Goal: Task Accomplishment & Management: Use online tool/utility

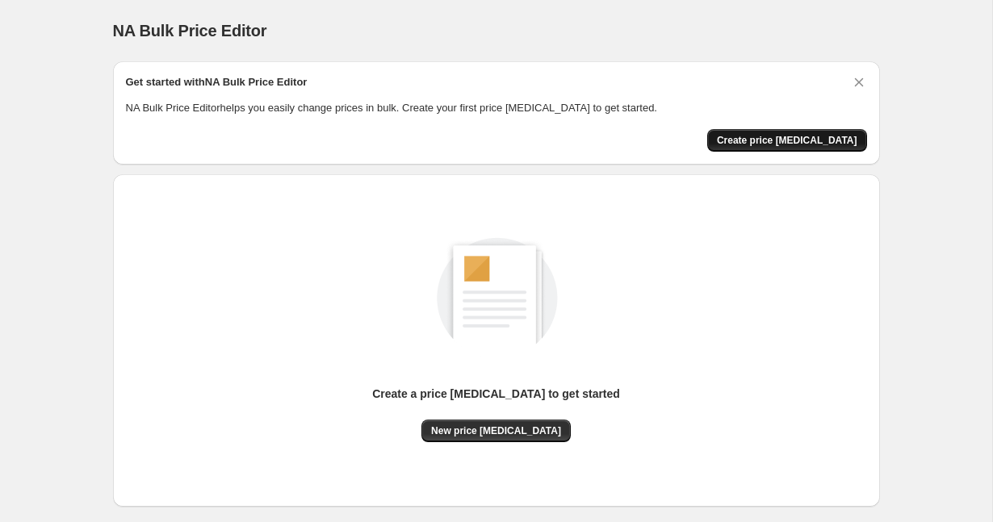
click at [776, 137] on span "Create price [MEDICAL_DATA]" at bounding box center [787, 140] width 140 height 13
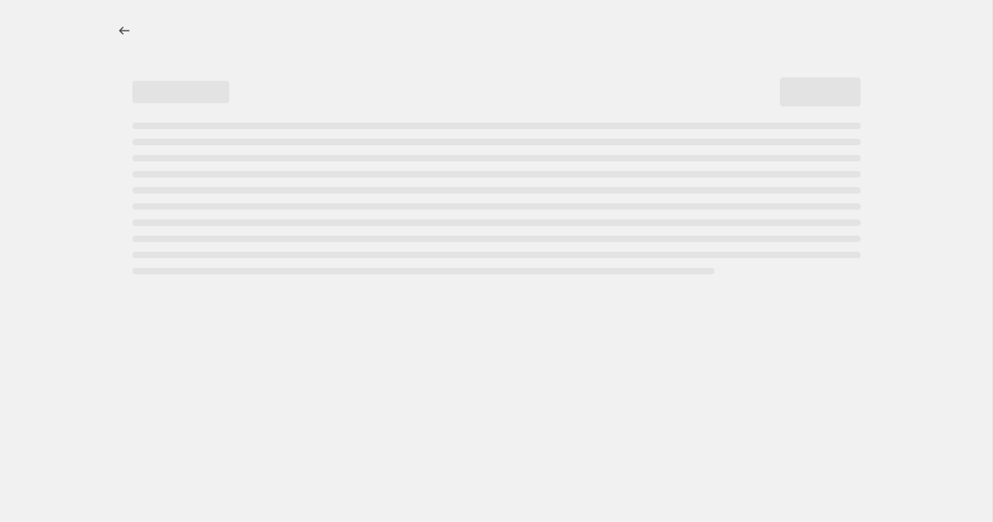
select select "percentage"
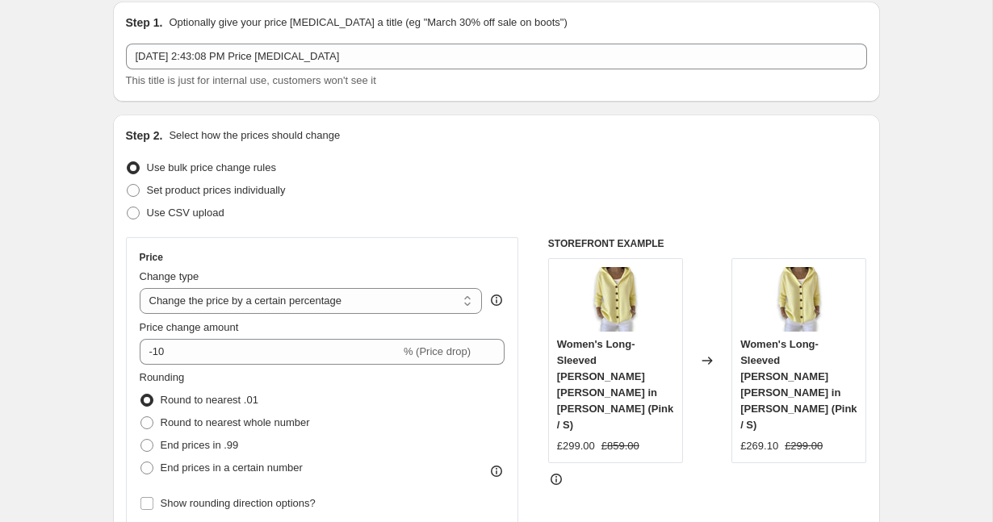
scroll to position [68, 0]
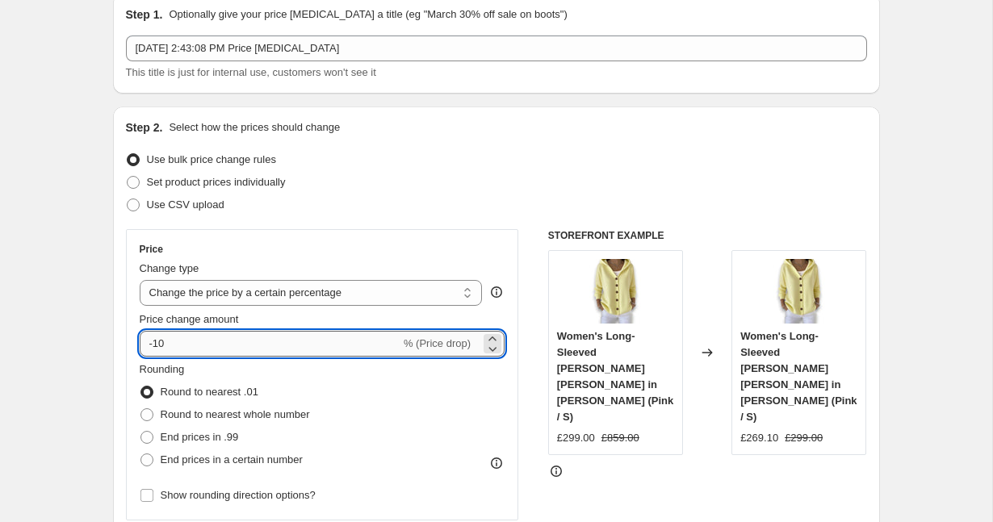
click at [238, 333] on input "-10" at bounding box center [270, 344] width 261 height 26
type input "1"
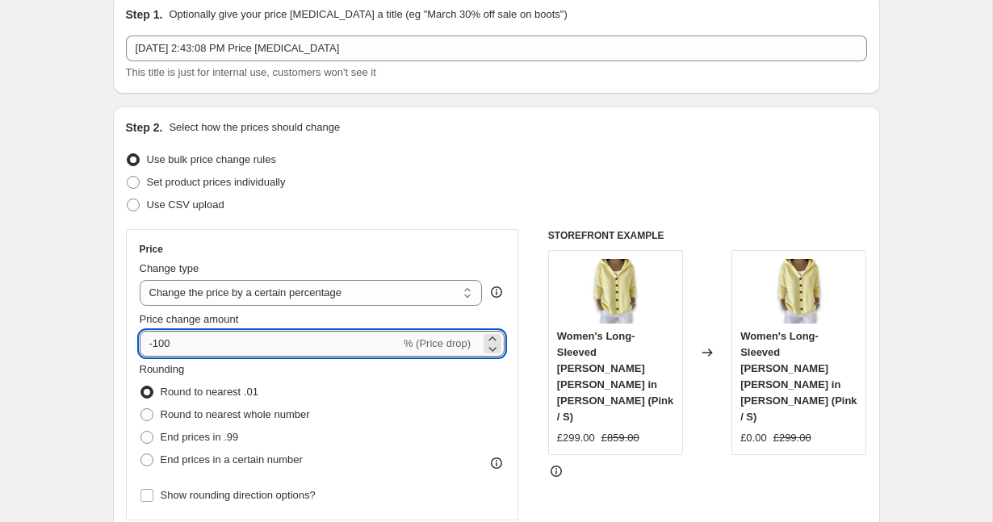
click at [174, 343] on input "-100" at bounding box center [270, 344] width 261 height 26
type input "-1"
click at [220, 342] on input "-70" at bounding box center [270, 344] width 261 height 26
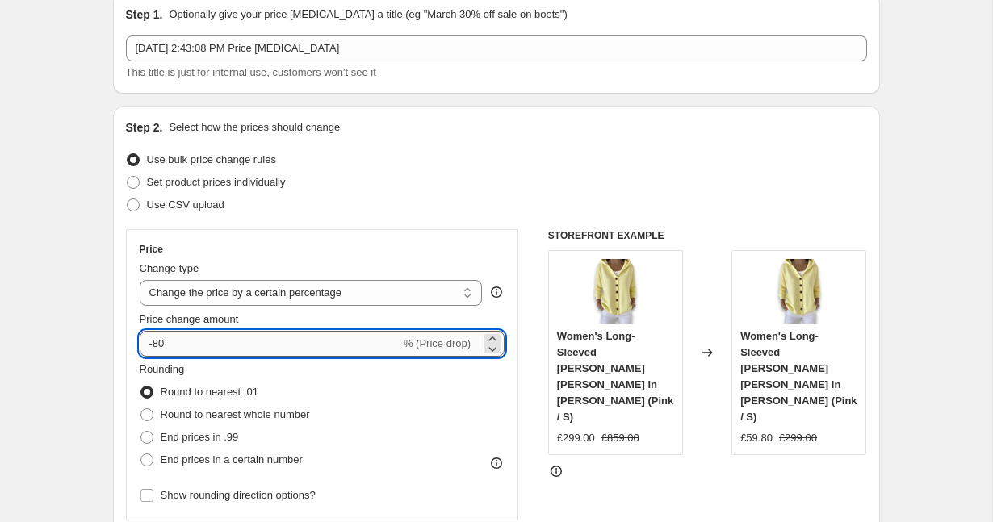
click at [168, 338] on input "-80" at bounding box center [270, 344] width 261 height 26
type input "-85"
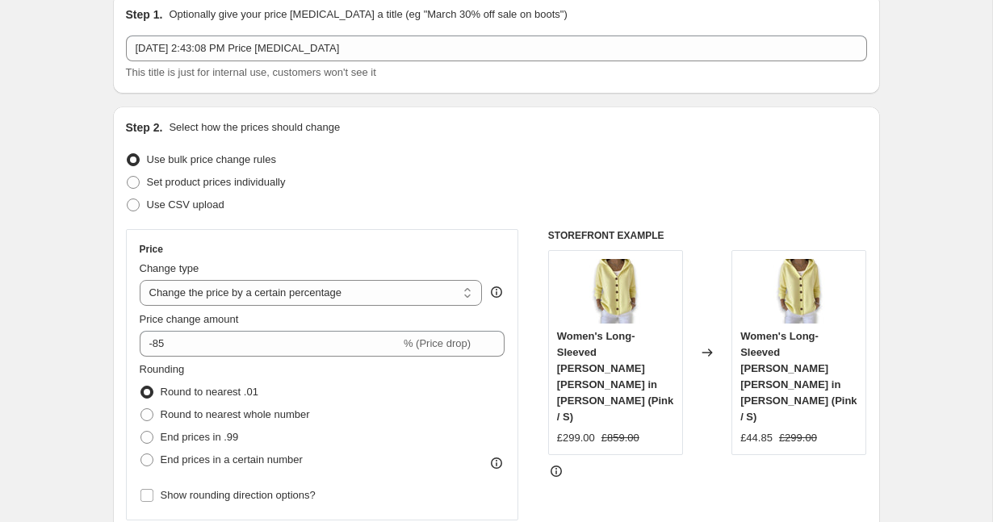
scroll to position [84, 0]
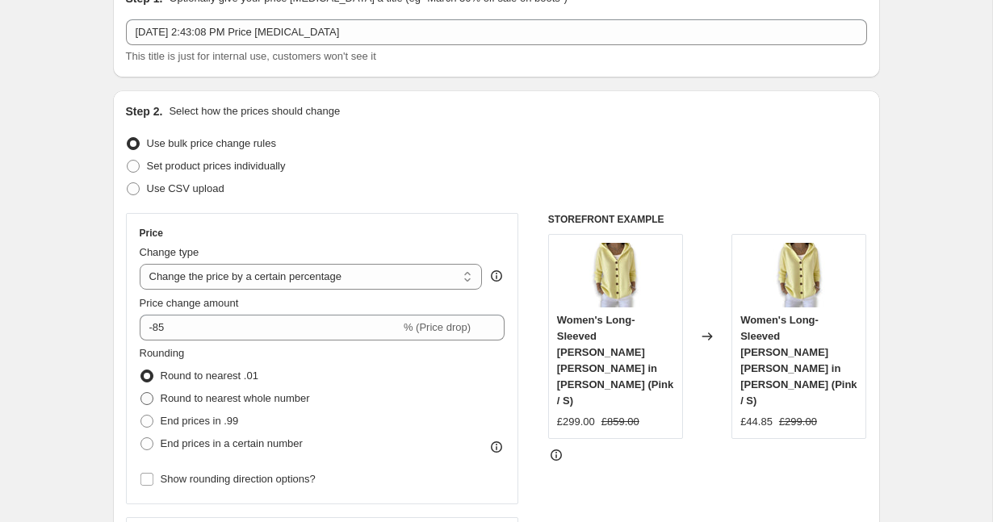
click at [192, 396] on span "Round to nearest whole number" at bounding box center [235, 398] width 149 height 12
click at [141, 393] on input "Round to nearest whole number" at bounding box center [140, 392] width 1 height 1
radio input "true"
click at [195, 382] on span "Round to nearest .01" at bounding box center [210, 376] width 98 height 12
click at [141, 371] on input "Round to nearest .01" at bounding box center [140, 370] width 1 height 1
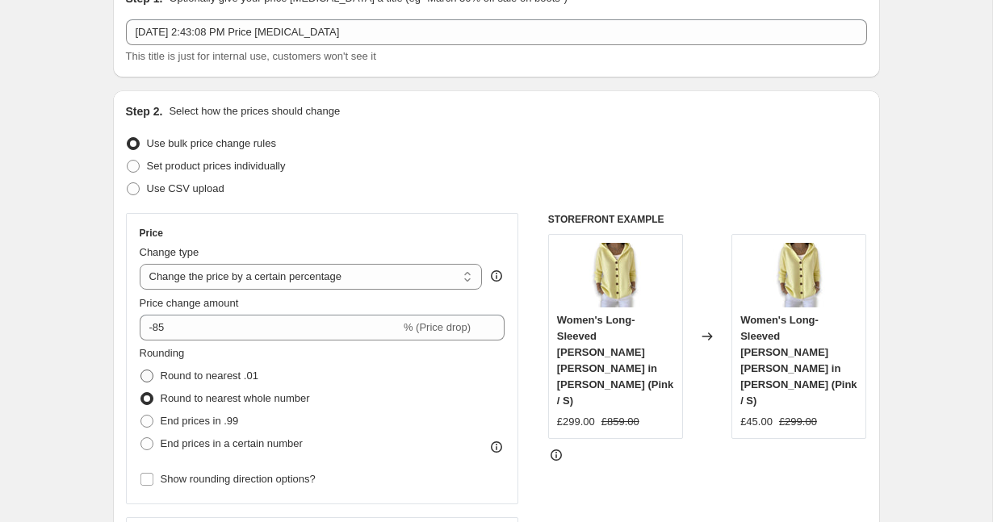
radio input "true"
click at [192, 422] on span "End prices in .99" at bounding box center [200, 421] width 78 height 12
click at [141, 416] on input "End prices in .99" at bounding box center [140, 415] width 1 height 1
radio input "true"
click at [202, 442] on span "End prices in a certain number" at bounding box center [232, 444] width 142 height 12
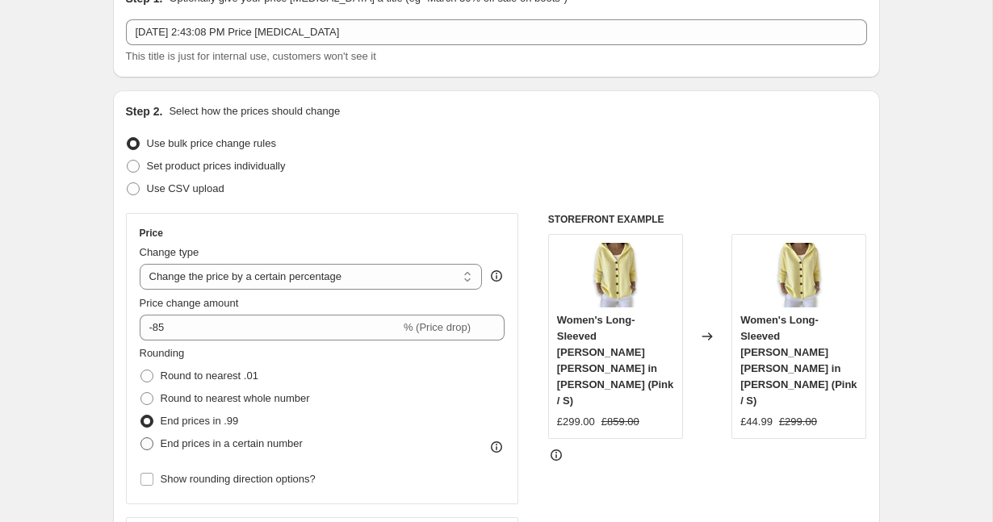
click at [141, 438] on input "End prices in a certain number" at bounding box center [140, 438] width 1 height 1
radio input "true"
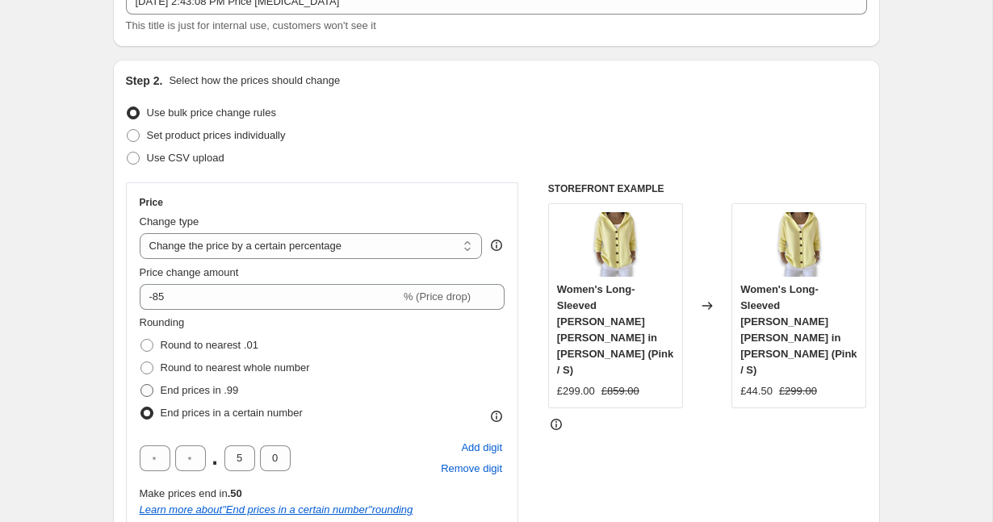
scroll to position [115, 0]
click at [251, 457] on input "5" at bounding box center [239, 458] width 31 height 26
type input "9"
type input "5"
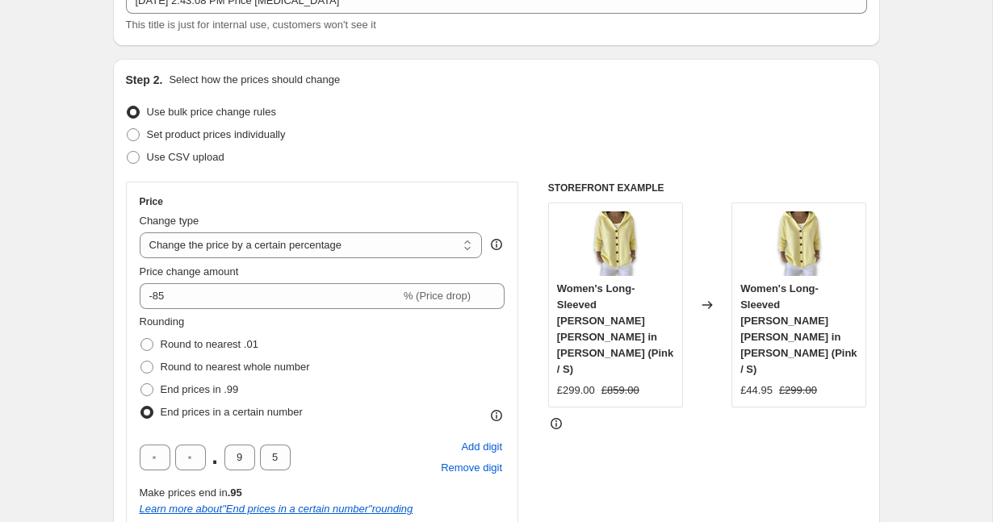
click at [332, 454] on div ". 9 5 Add digit Remove digit" at bounding box center [323, 458] width 366 height 42
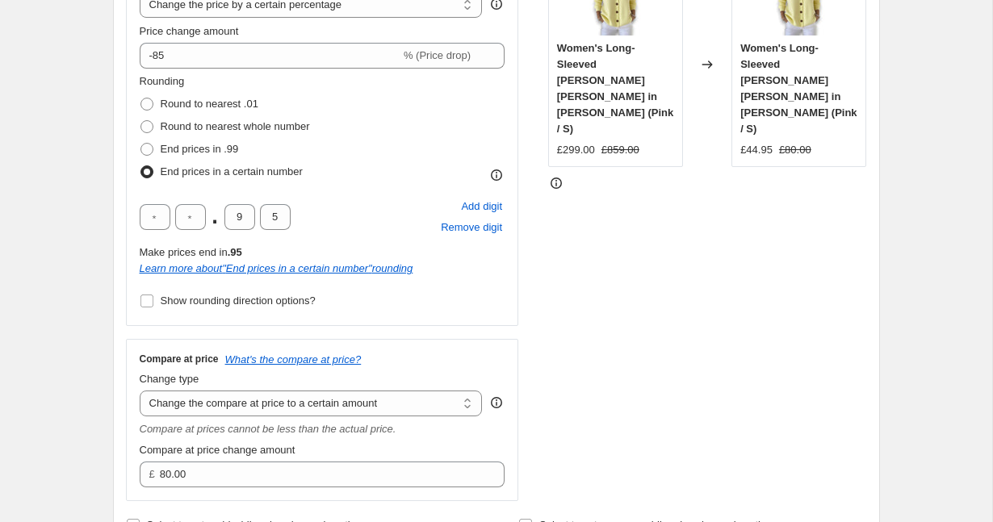
scroll to position [358, 0]
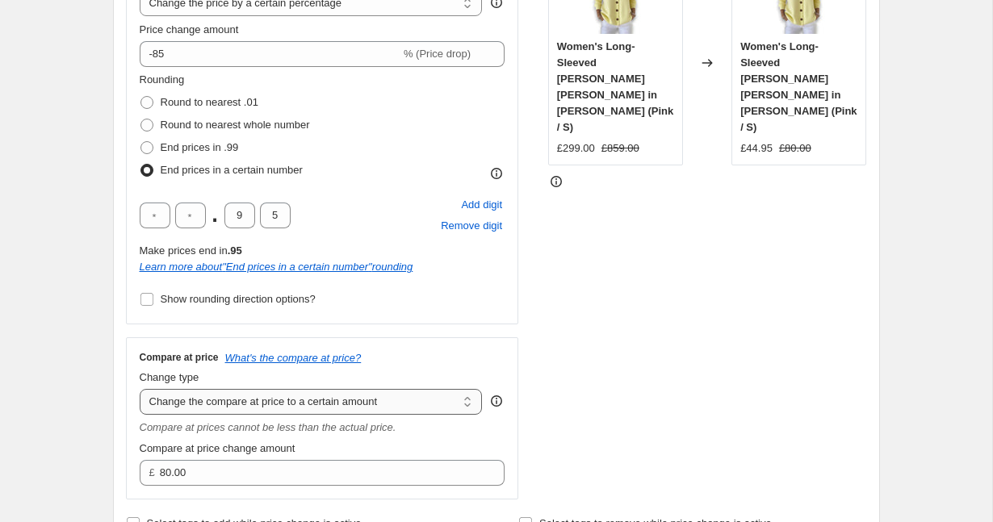
select select "percentage"
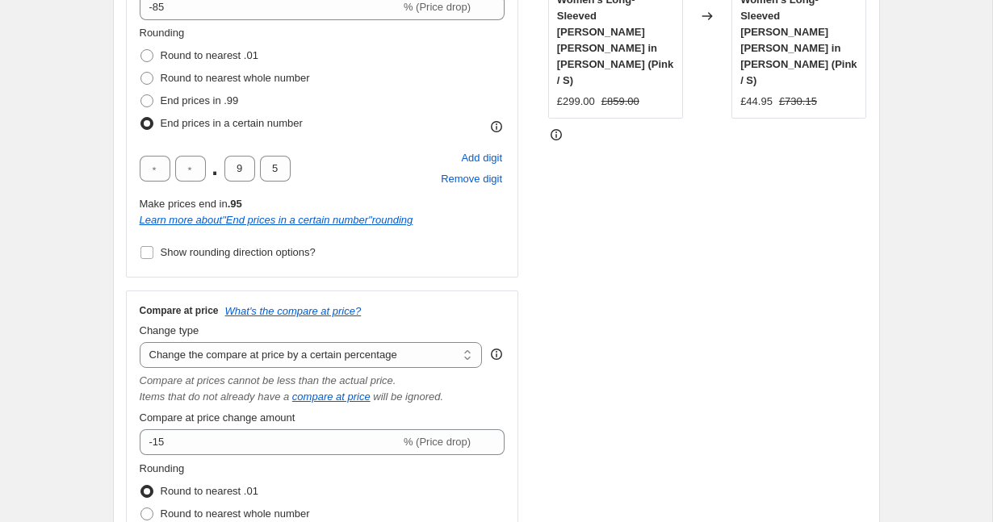
scroll to position [403, 0]
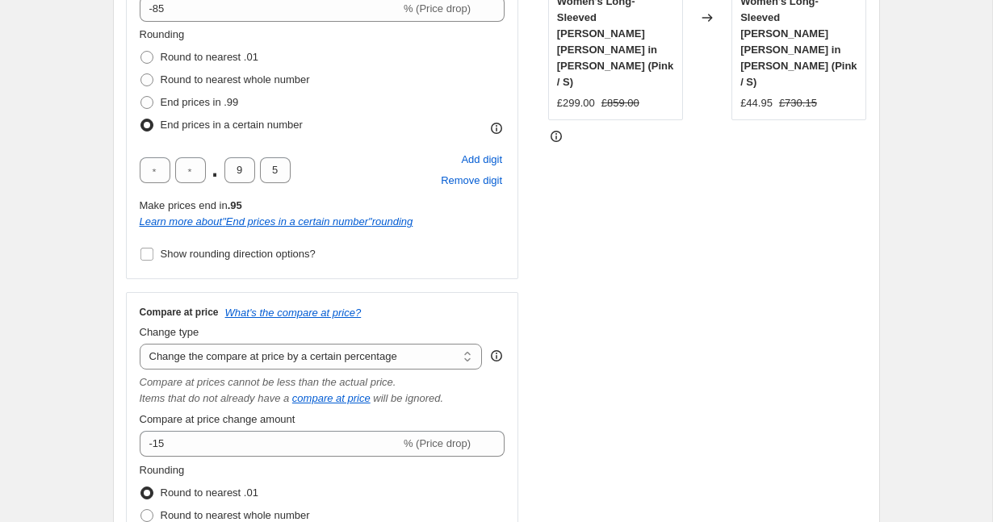
click at [237, 458] on div "Compare at price What's the compare at price? Change type Change the compare at…" at bounding box center [323, 457] width 366 height 302
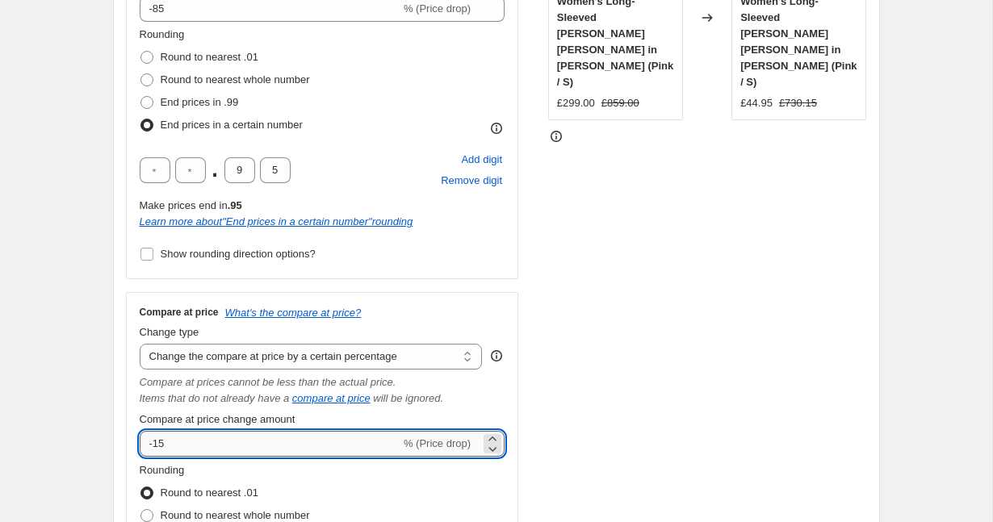
click at [243, 447] on input "-15" at bounding box center [270, 444] width 261 height 26
type input "-85"
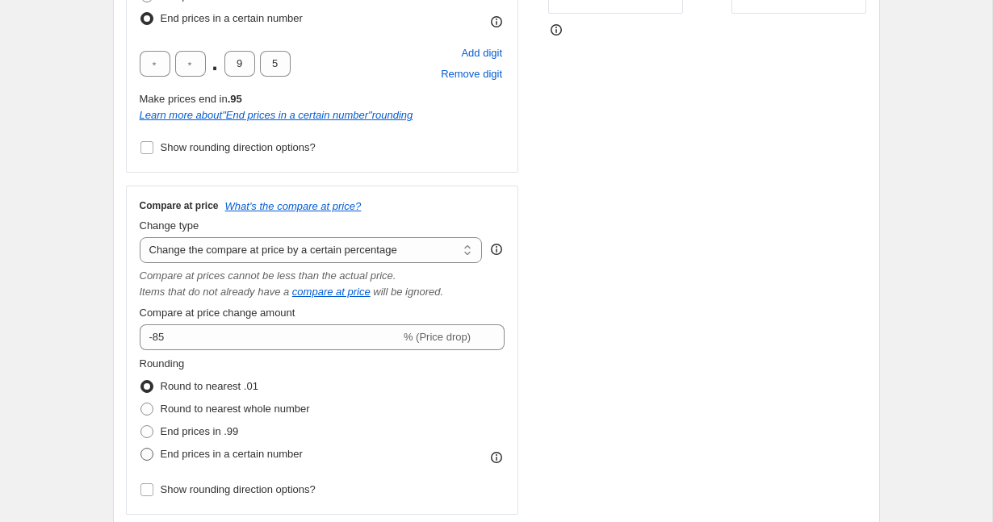
scroll to position [515, 0]
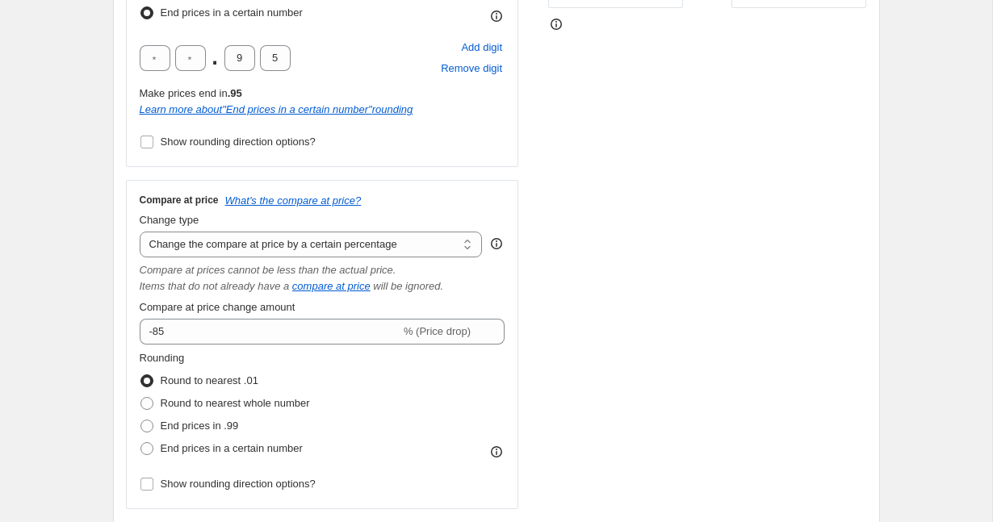
click at [230, 463] on div "Rounding Round to nearest .01 Round to nearest whole number End prices in .99 E…" at bounding box center [323, 422] width 366 height 145
click at [230, 458] on label "End prices in a certain number" at bounding box center [221, 449] width 163 height 23
click at [141, 443] on input "End prices in a certain number" at bounding box center [140, 442] width 1 height 1
radio input "true"
click at [237, 488] on input "5" at bounding box center [239, 494] width 31 height 26
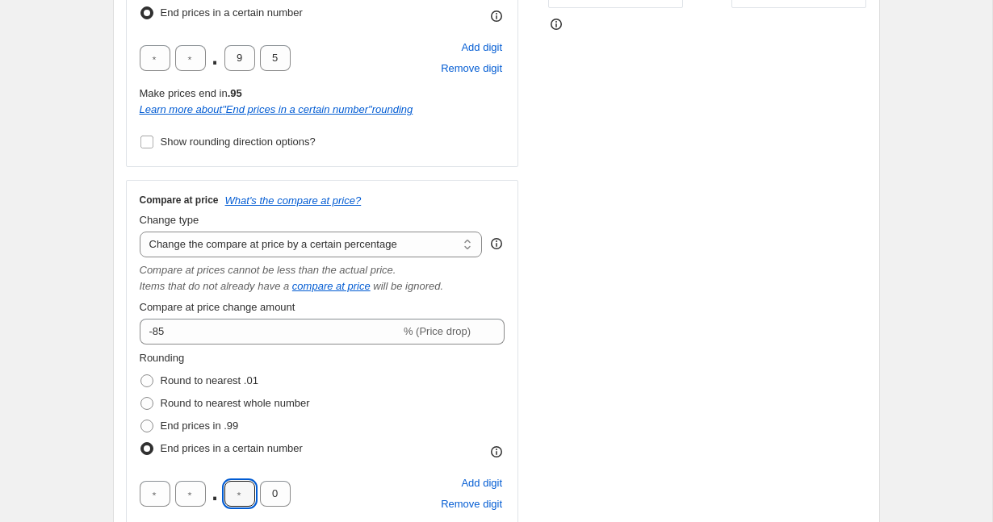
type input "9"
click at [276, 491] on input "0" at bounding box center [275, 494] width 31 height 26
type input "5"
click at [598, 374] on div "STOREFRONT EXAMPLE Women's Long-Sleeved Cardigan Camilla in Ward (Pink / S) £29…" at bounding box center [707, 192] width 319 height 821
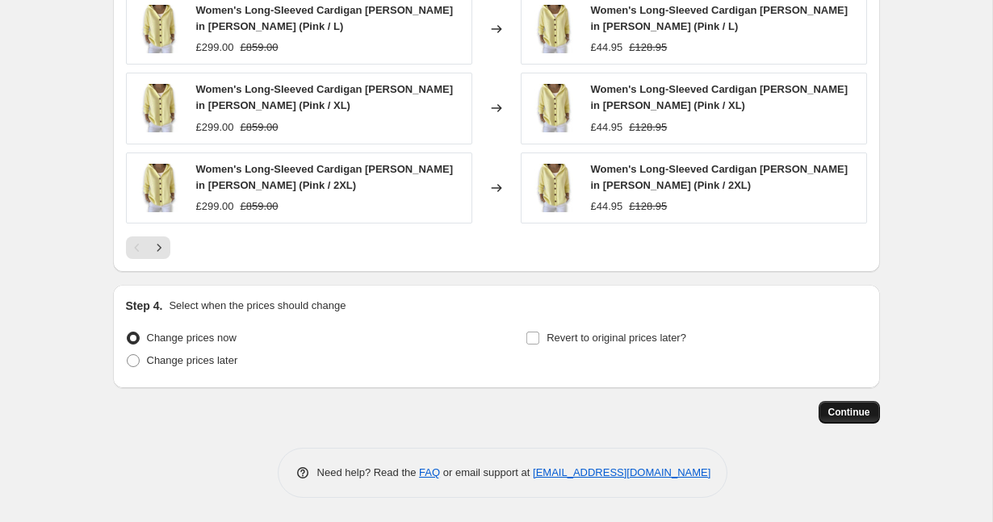
scroll to position [1543, 0]
click at [874, 413] on button "Continue" at bounding box center [849, 412] width 61 height 23
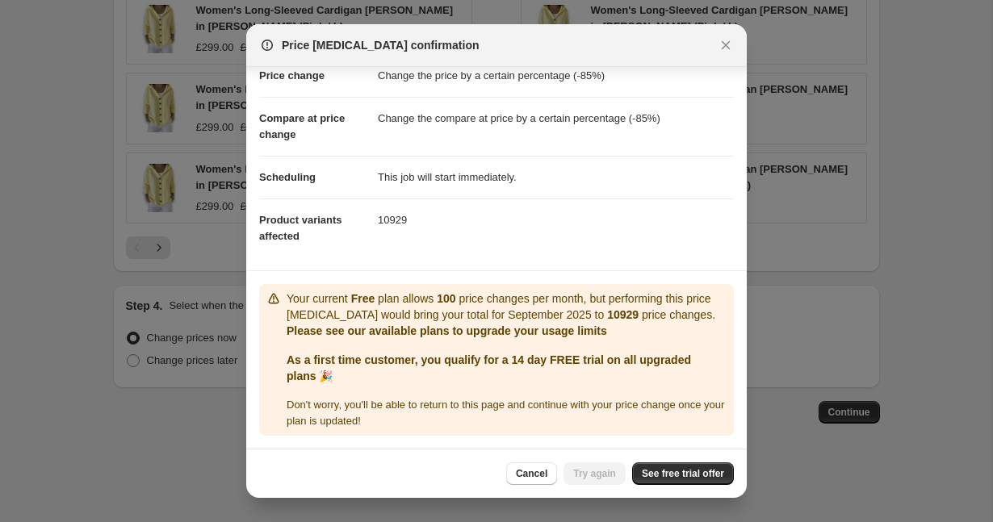
scroll to position [57, 0]
click at [671, 475] on span "See free trial offer" at bounding box center [683, 474] width 82 height 13
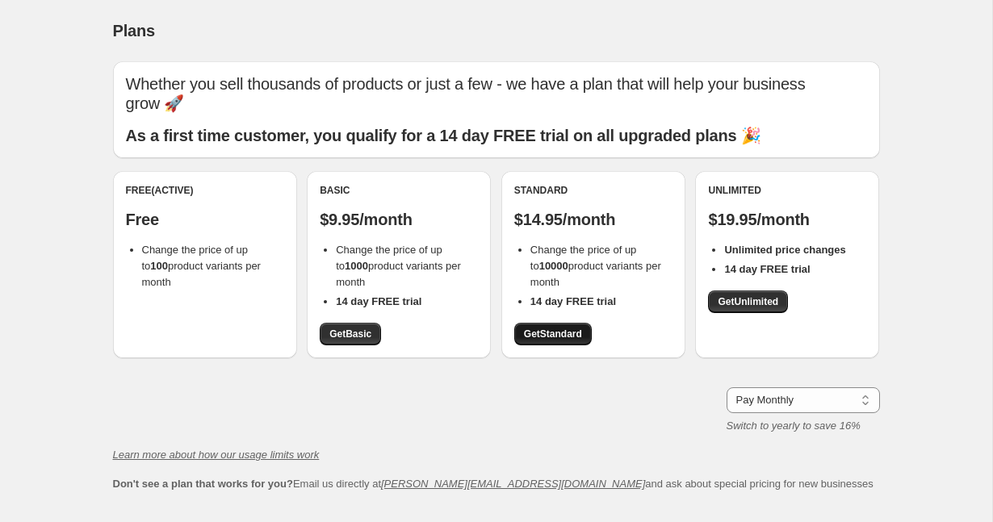
click at [561, 328] on span "Get Standard" at bounding box center [553, 334] width 58 height 13
click at [752, 291] on link "Get Unlimited" at bounding box center [748, 302] width 80 height 23
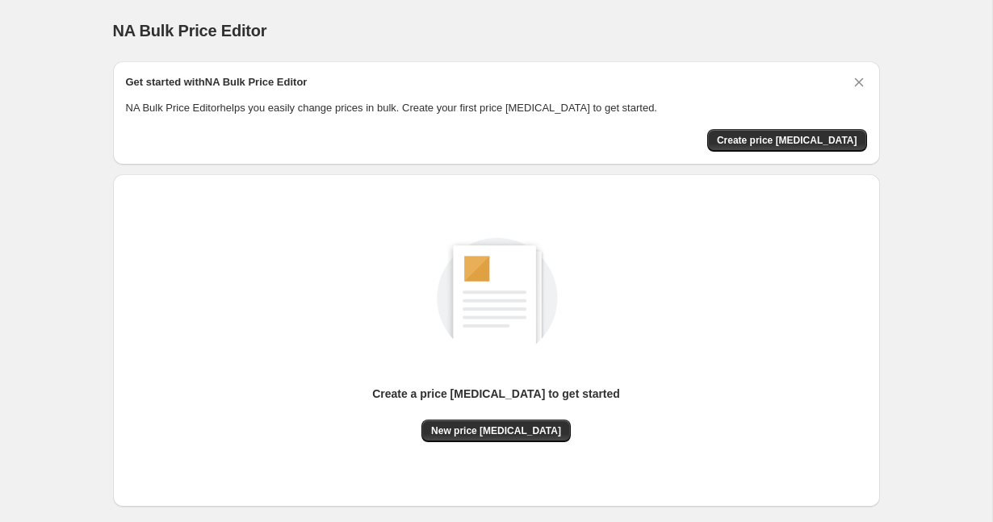
click at [778, 126] on div "Get started with NA Bulk Price Editor NA Bulk Price Editor helps you easily cha…" at bounding box center [496, 113] width 741 height 78
click at [778, 137] on span "Create price [MEDICAL_DATA]" at bounding box center [787, 140] width 140 height 13
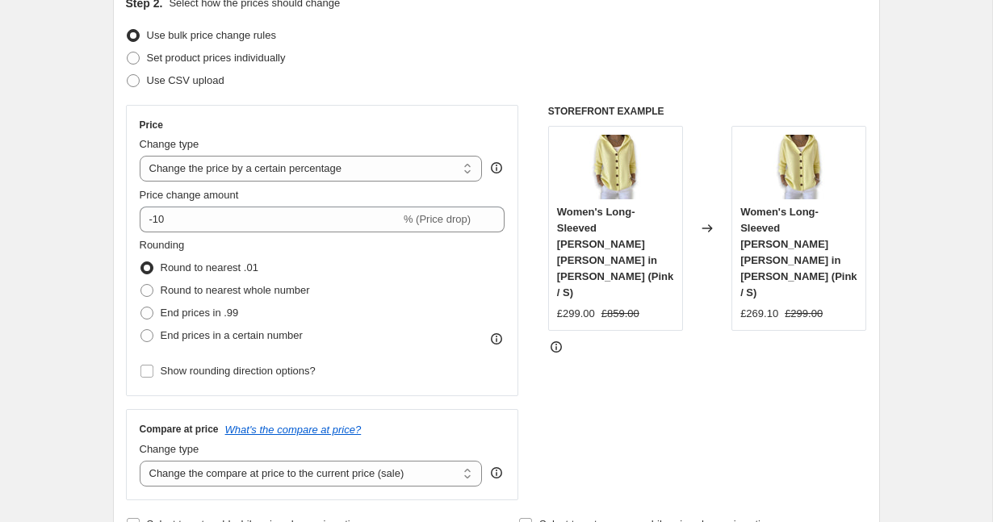
scroll to position [194, 0]
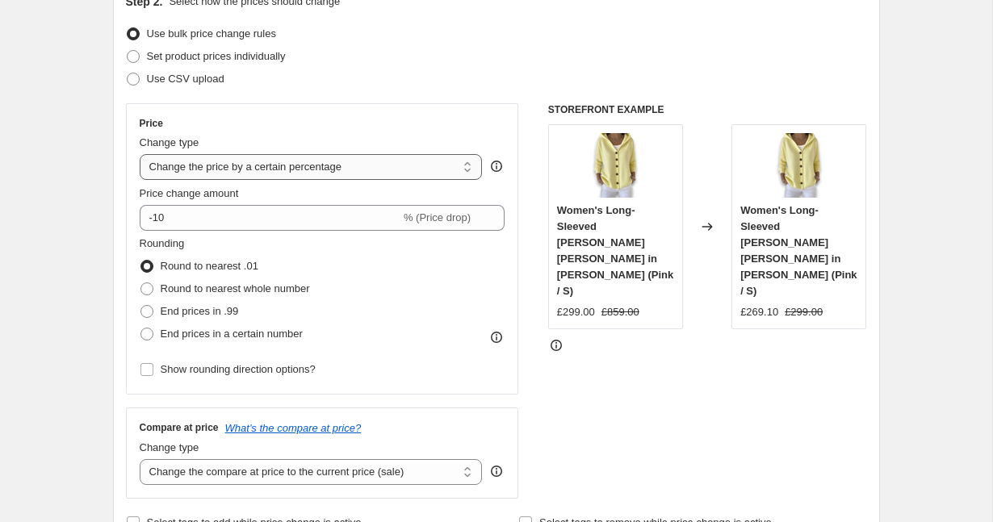
select select "pc"
type input "50"
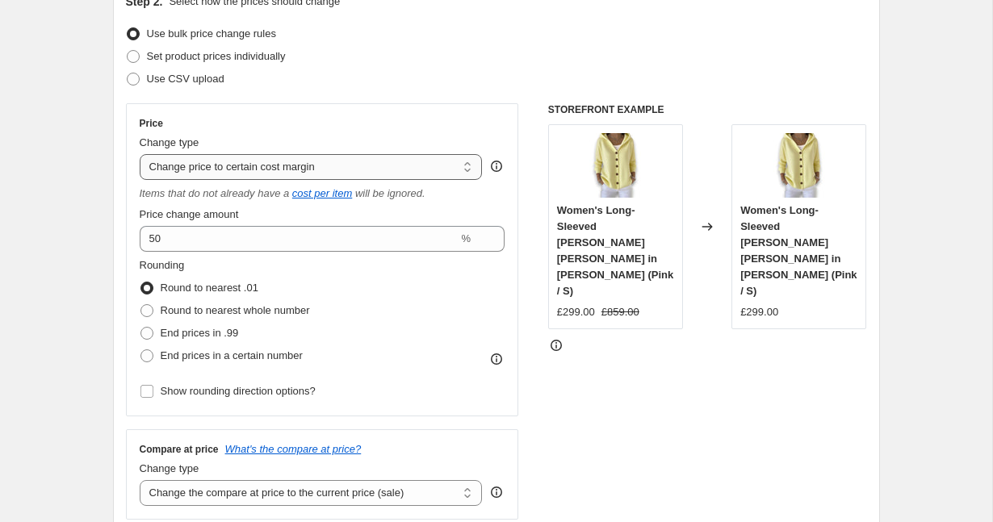
select select "percentage"
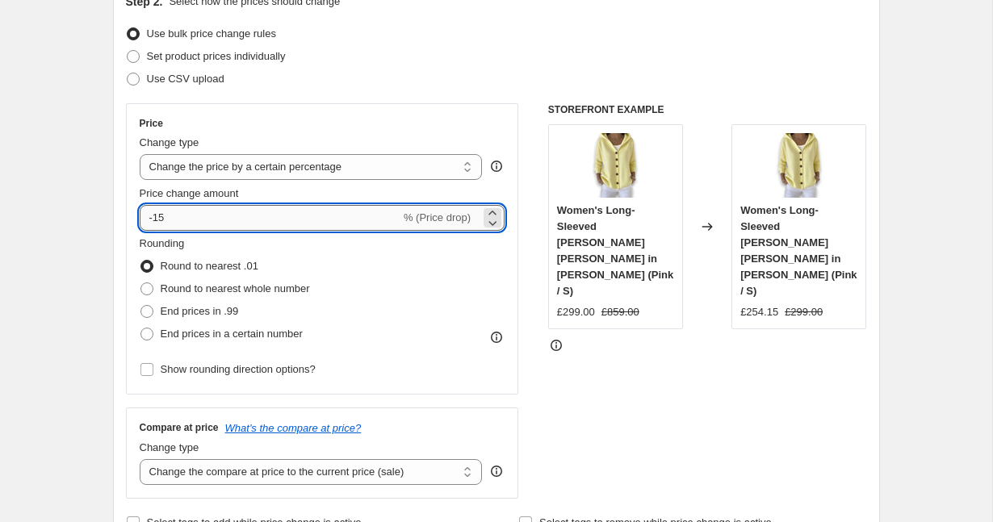
click at [204, 220] on input "-15" at bounding box center [270, 218] width 261 height 26
type input "-85"
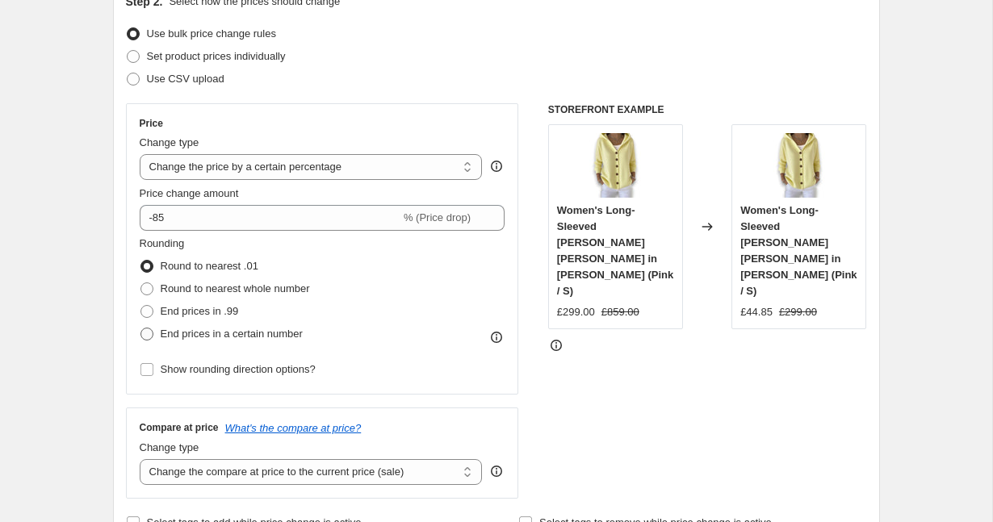
click at [224, 337] on span "End prices in a certain number" at bounding box center [232, 334] width 142 height 12
click at [141, 329] on input "End prices in a certain number" at bounding box center [140, 328] width 1 height 1
radio input "true"
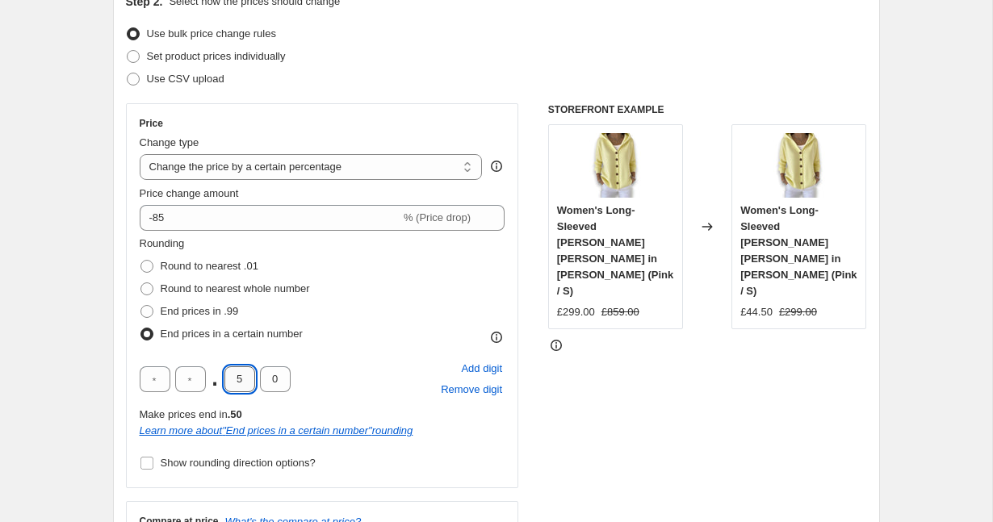
click at [234, 369] on input "5" at bounding box center [239, 380] width 31 height 26
click at [236, 371] on input "5" at bounding box center [239, 380] width 31 height 26
click at [248, 382] on input "5" at bounding box center [239, 380] width 31 height 26
type input "9"
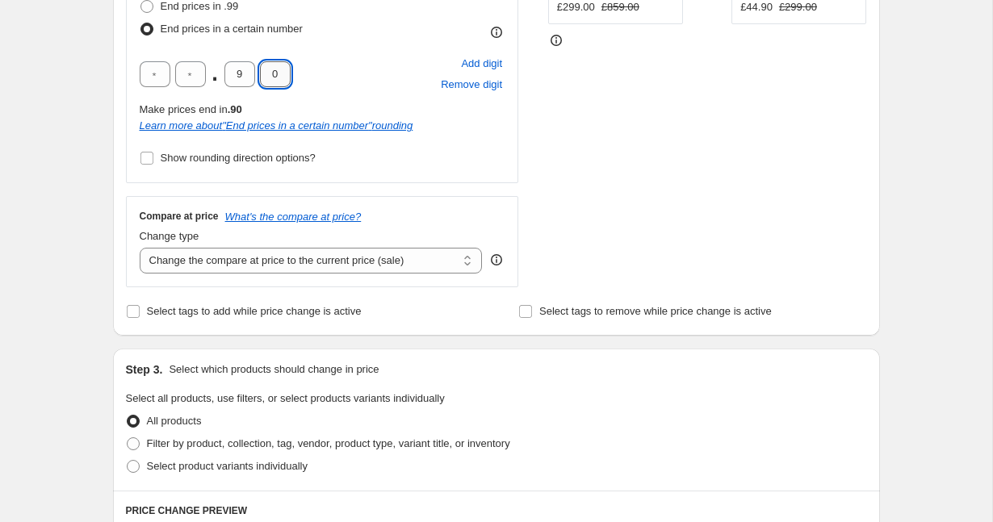
click at [277, 81] on input "0" at bounding box center [275, 74] width 31 height 26
type input "5"
click at [346, 79] on div ". 9 5 Add digit Remove digit" at bounding box center [323, 74] width 366 height 42
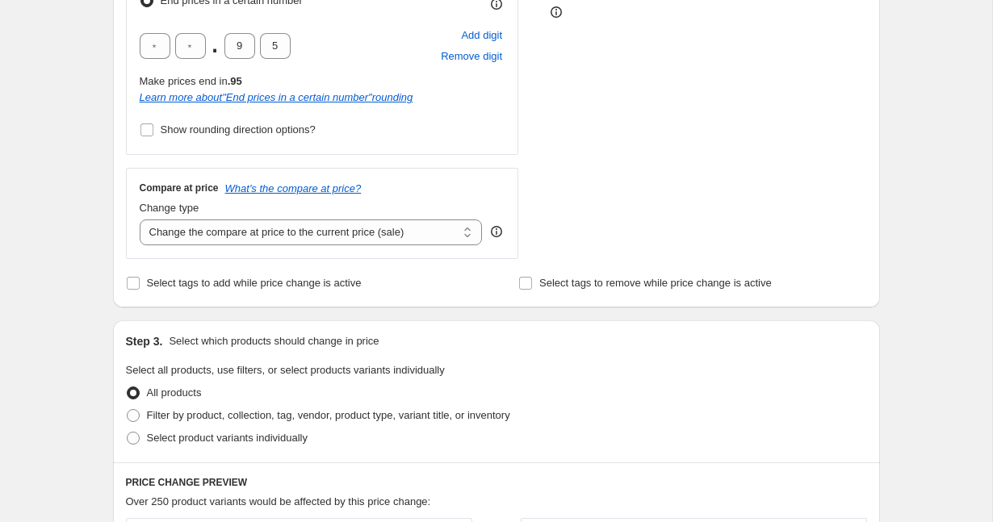
scroll to position [530, 0]
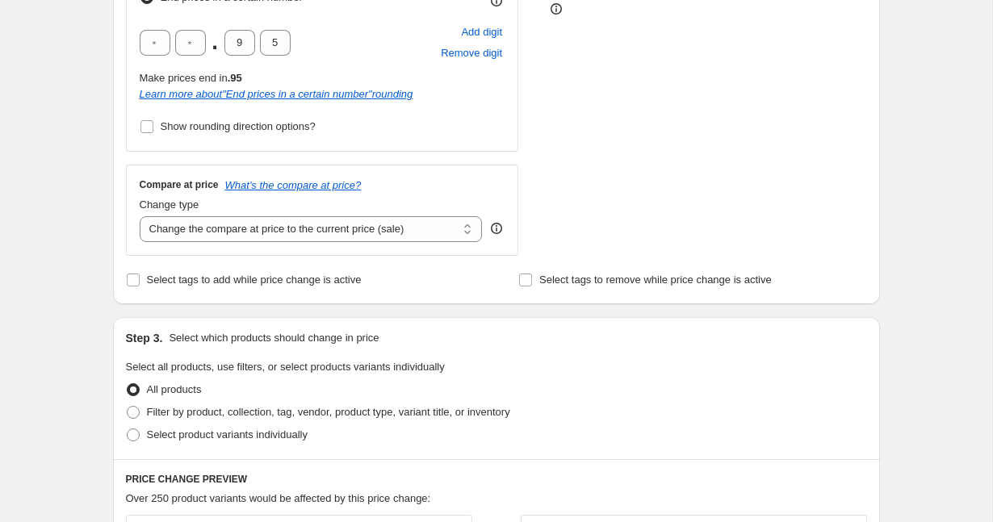
click at [288, 242] on div "Compare at price What's the compare at price? Change type Change the compare at…" at bounding box center [322, 210] width 393 height 90
select select "percentage"
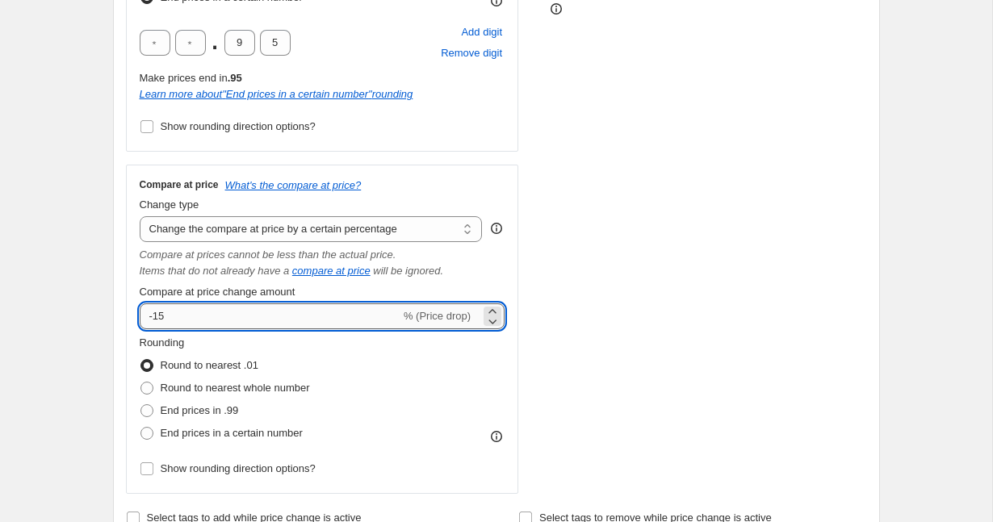
click at [203, 308] on input "-15" at bounding box center [270, 317] width 261 height 26
click at [194, 319] on input "-15" at bounding box center [270, 317] width 261 height 26
drag, startPoint x: 194, startPoint y: 319, endPoint x: 147, endPoint y: 320, distance: 46.8
click at [192, 319] on input "-85" at bounding box center [270, 317] width 261 height 26
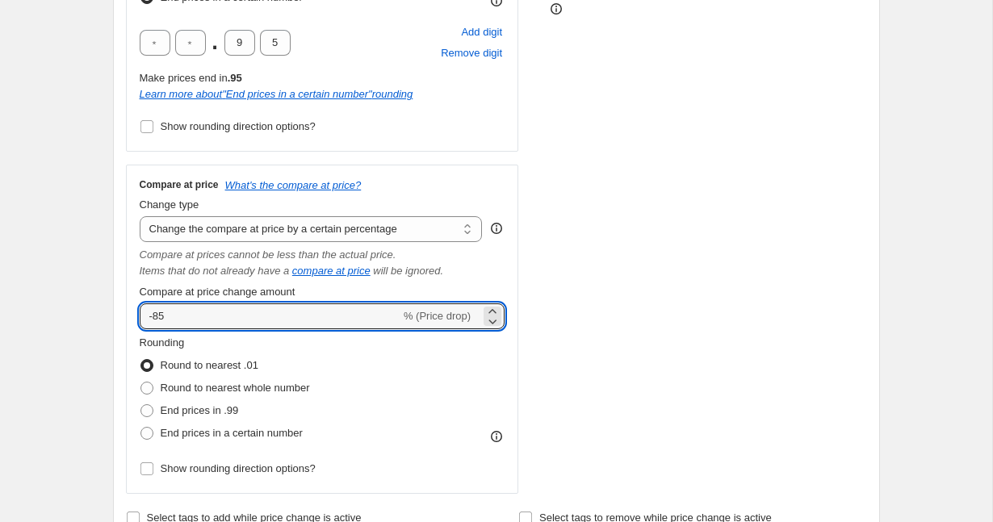
type input "-85"
click at [108, 326] on div "Step 1. Optionally give your price change job a title (eg "March 30% off sale o…" at bounding box center [490, 430] width 780 height 1825
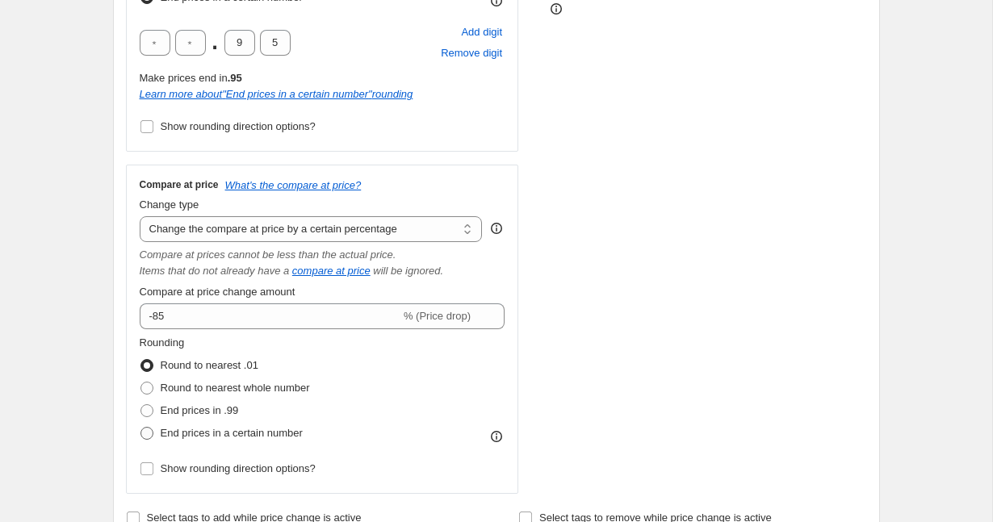
click at [235, 431] on span "End prices in a certain number" at bounding box center [232, 433] width 142 height 12
click at [141, 428] on input "End prices in a certain number" at bounding box center [140, 427] width 1 height 1
radio input "true"
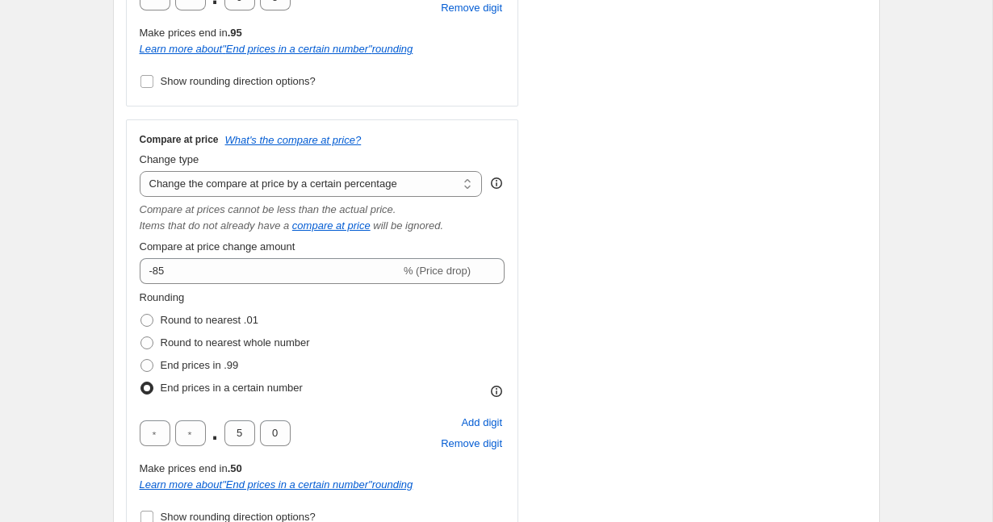
scroll to position [579, 0]
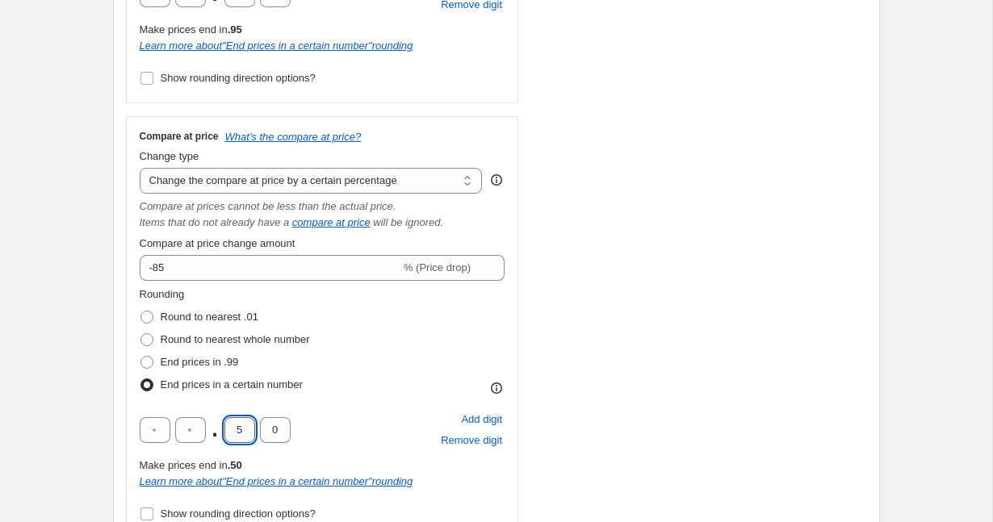
click at [238, 431] on input "5" at bounding box center [239, 430] width 31 height 26
type input "9"
type input "5"
click at [318, 409] on div ". 9 5 Add digit Remove digit" at bounding box center [323, 430] width 366 height 42
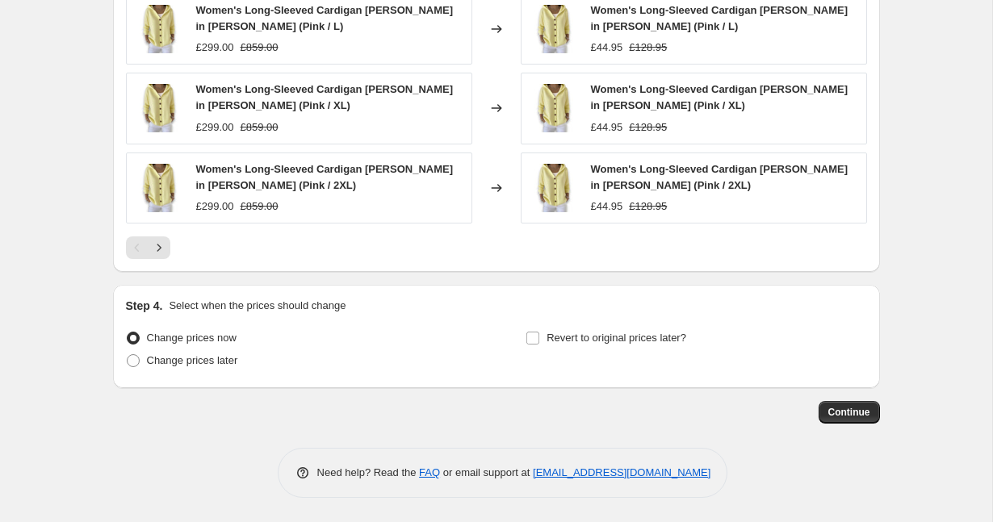
scroll to position [1543, 0]
click at [838, 418] on span "Continue" at bounding box center [849, 412] width 42 height 13
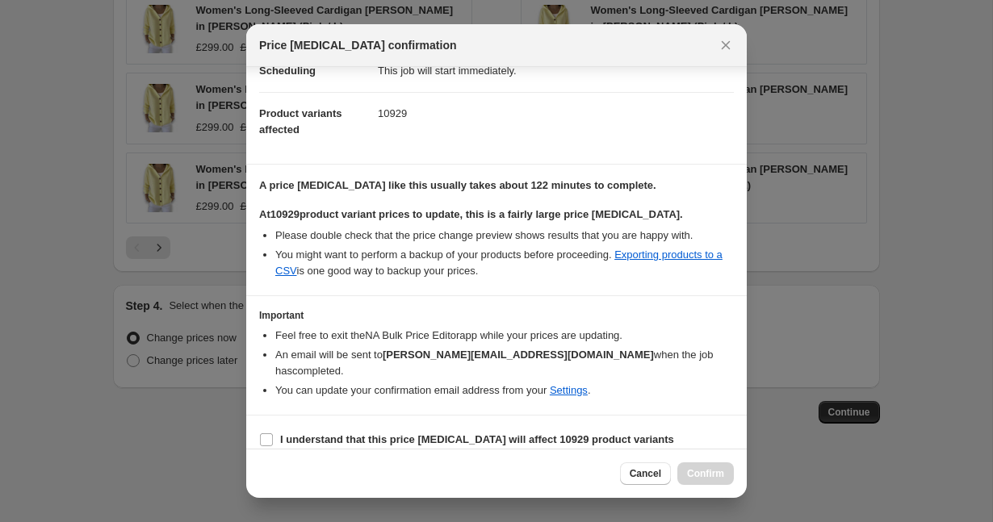
scroll to position [147, 0]
click at [543, 434] on b "I understand that this price change job will affect 10929 product variants" at bounding box center [477, 440] width 394 height 12
click at [273, 434] on input "I understand that this price change job will affect 10929 product variants" at bounding box center [266, 440] width 13 height 13
checkbox input "true"
click at [700, 479] on span "Confirm" at bounding box center [705, 474] width 37 height 13
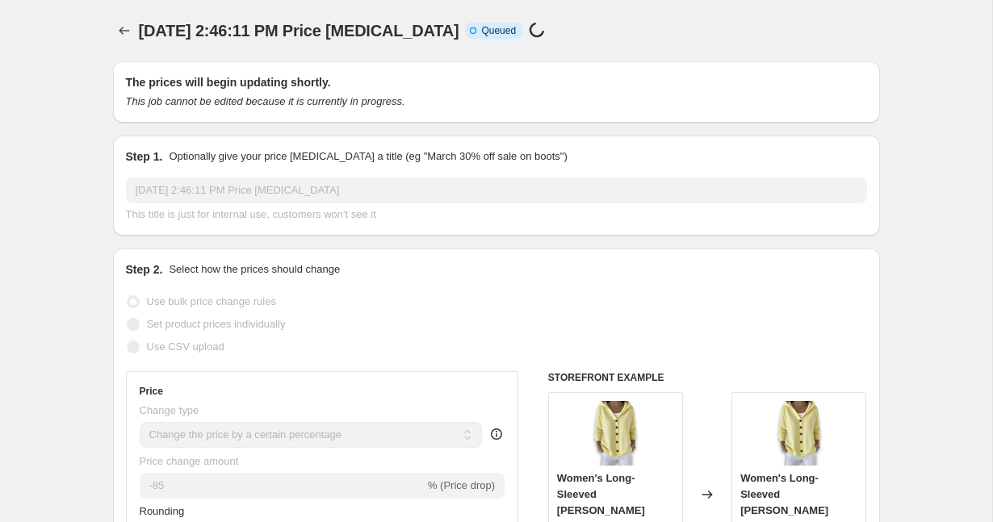
scroll to position [1543, 0]
